Goal: Task Accomplishment & Management: Use online tool/utility

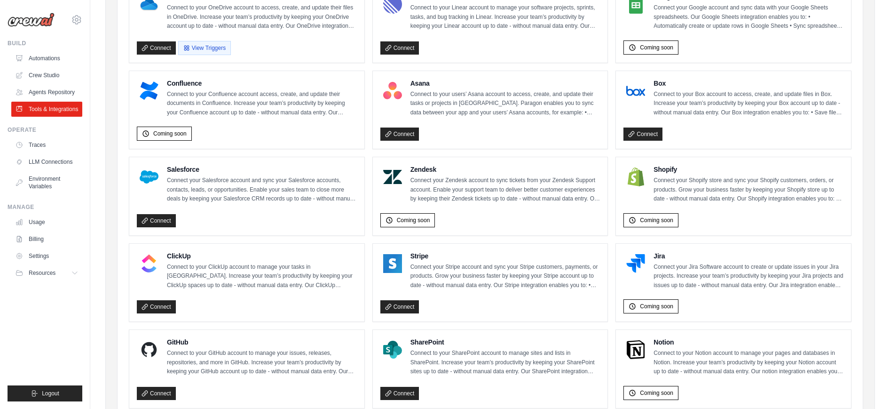
scroll to position [205, 0]
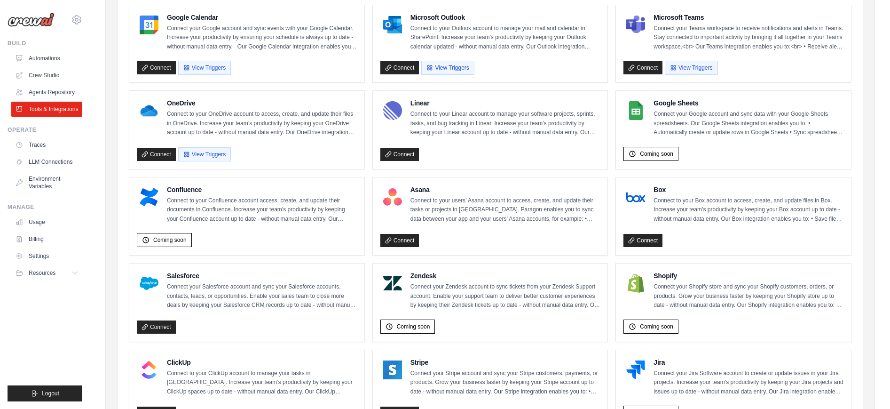
click at [400, 246] on div "Asana Connect to your users’ Asana account to access, create, and update their …" at bounding box center [490, 216] width 235 height 78
click at [401, 244] on link "Connect" at bounding box center [400, 240] width 39 height 13
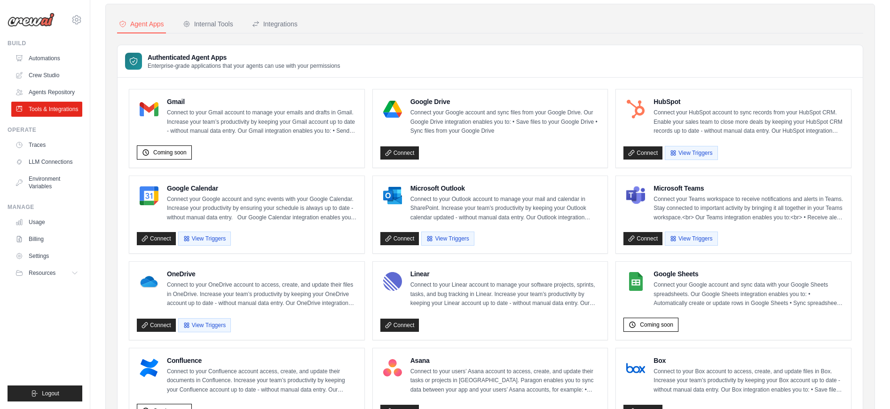
scroll to position [27, 0]
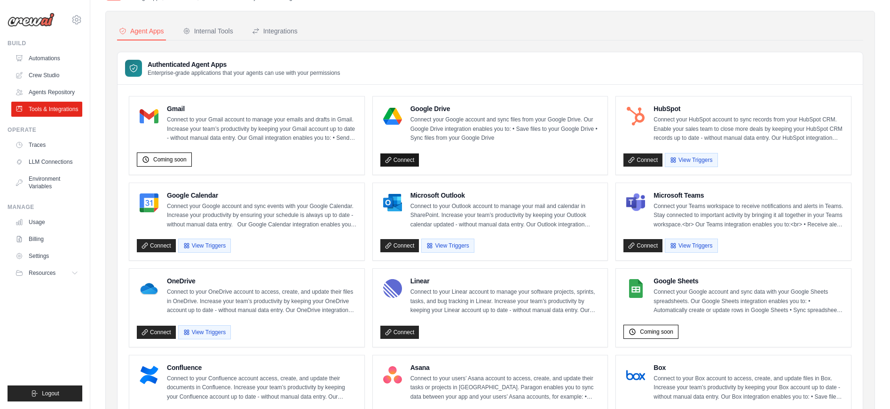
click at [398, 156] on link "Connect" at bounding box center [400, 159] width 39 height 13
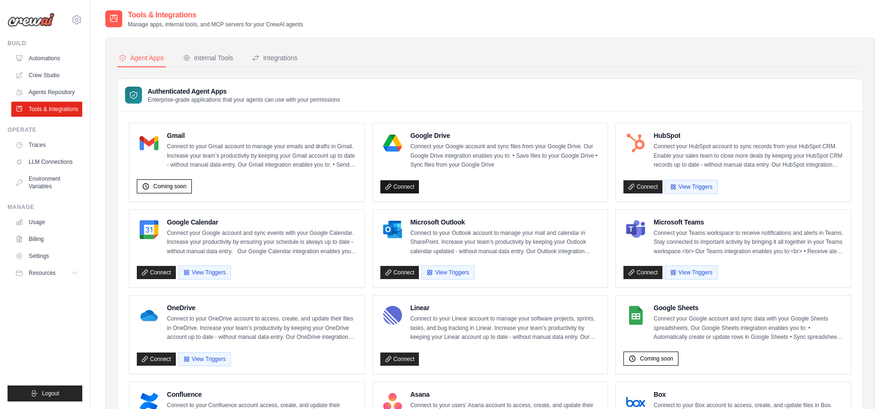
click at [405, 184] on link "Connect" at bounding box center [400, 186] width 39 height 13
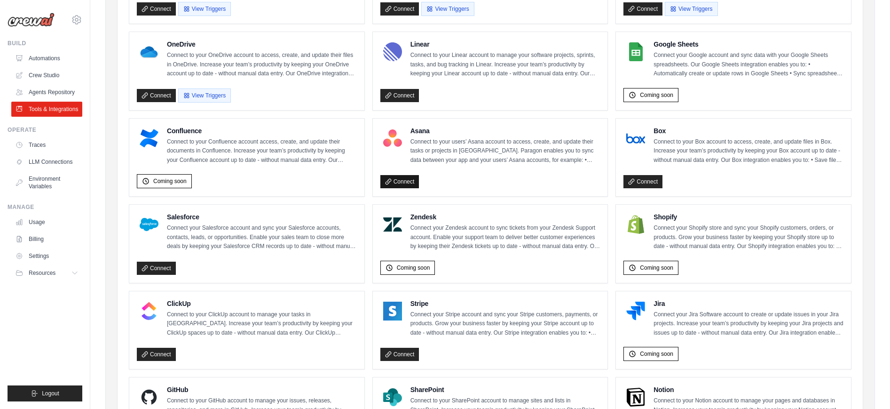
click at [409, 180] on link "Connect" at bounding box center [400, 181] width 39 height 13
